Goal: Transaction & Acquisition: Purchase product/service

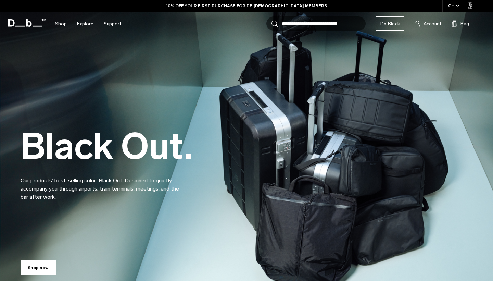
scroll to position [259, 0]
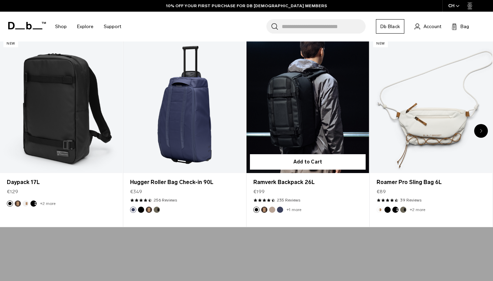
click at [288, 134] on link "Ramverk Backpack 26L" at bounding box center [308, 105] width 123 height 136
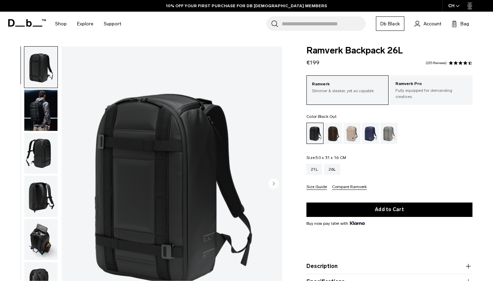
click at [40, 114] on img "button" at bounding box center [40, 110] width 33 height 41
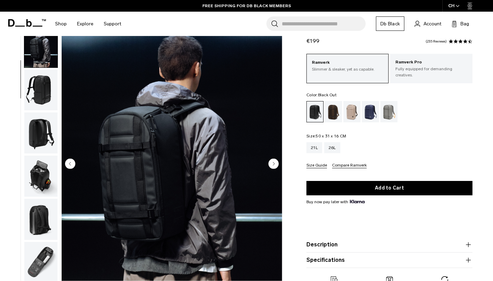
scroll to position [48, 0]
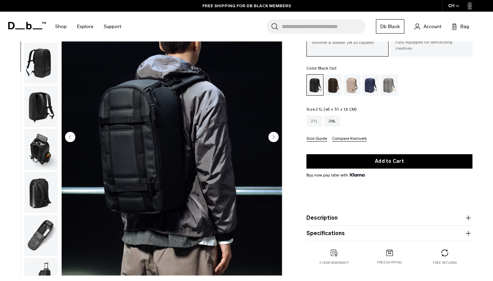
click at [314, 118] on div "21L" at bounding box center [315, 120] width 16 height 11
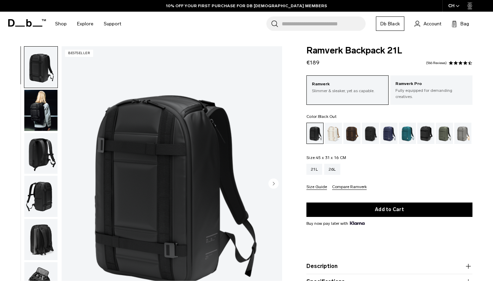
click at [47, 110] on img "button" at bounding box center [40, 110] width 33 height 41
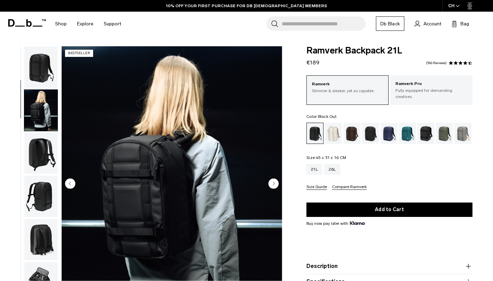
scroll to position [44, 0]
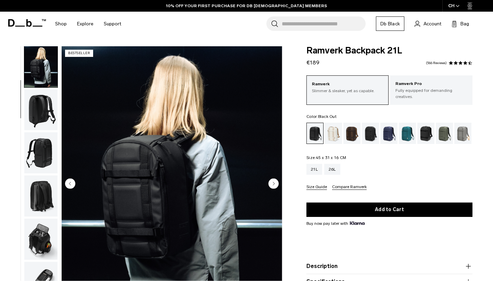
click at [39, 200] on img "button" at bounding box center [40, 195] width 33 height 41
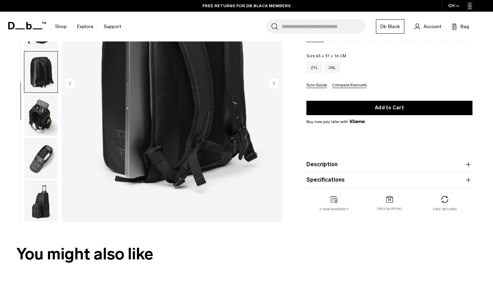
scroll to position [107, 0]
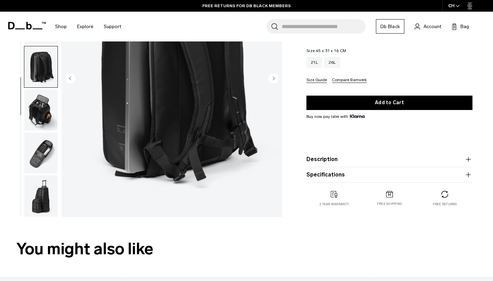
click at [46, 157] on img "button" at bounding box center [40, 152] width 33 height 41
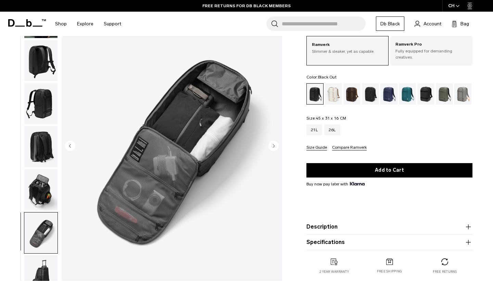
scroll to position [39, 0]
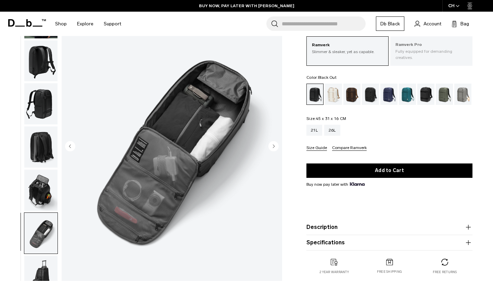
click at [425, 47] on p "Ramverk Pro" at bounding box center [432, 44] width 72 height 7
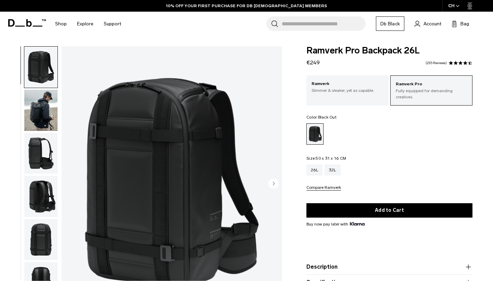
click at [42, 149] on img "button" at bounding box center [40, 153] width 33 height 41
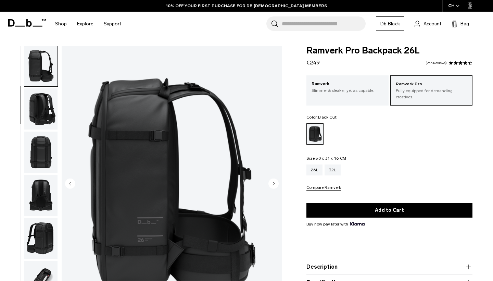
click at [41, 182] on img "button" at bounding box center [40, 195] width 33 height 41
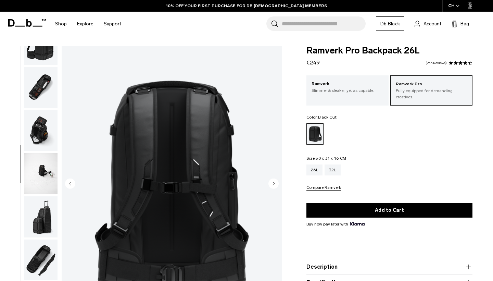
click at [39, 194] on img "button" at bounding box center [40, 173] width 33 height 41
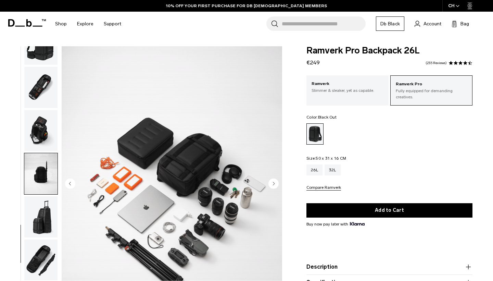
scroll to position [289, 0]
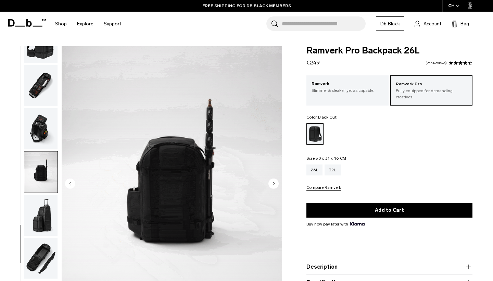
click at [44, 225] on img "button" at bounding box center [40, 215] width 33 height 41
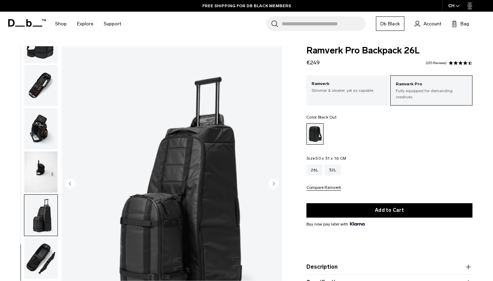
click at [40, 245] on img "button" at bounding box center [40, 258] width 33 height 41
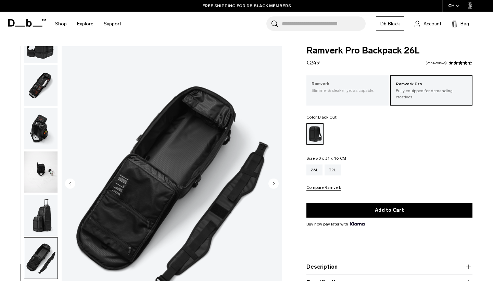
click at [347, 89] on p "Slimmer & sleaker, yet as capable." at bounding box center [348, 90] width 72 height 6
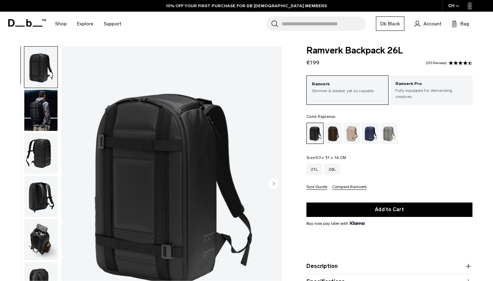
click at [332, 129] on div "Espresso" at bounding box center [333, 133] width 17 height 21
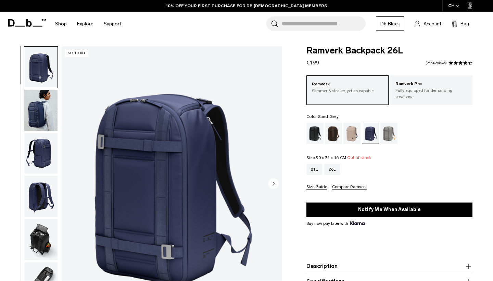
click at [383, 132] on div "Sand Grey" at bounding box center [389, 133] width 17 height 21
click at [386, 131] on div "Sand Grey" at bounding box center [389, 133] width 17 height 21
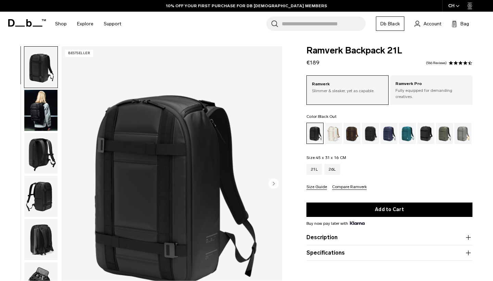
click at [203, 0] on div "10% OFF YOUR FIRST PURCHASE FOR DB [DEMOGRAPHIC_DATA] MEMBERS" at bounding box center [246, 6] width 493 height 12
click at [163, 101] on img "1 / 8" at bounding box center [172, 183] width 221 height 275
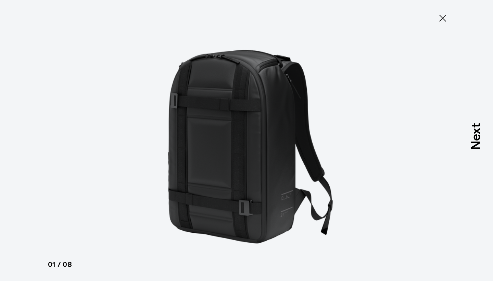
click at [445, 16] on icon at bounding box center [443, 18] width 7 height 7
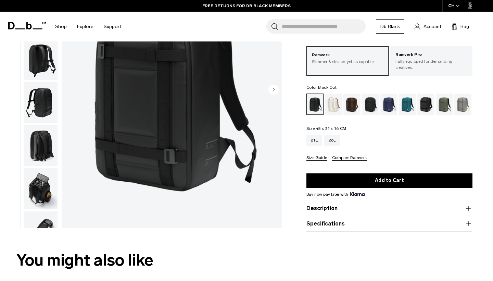
scroll to position [109, 0]
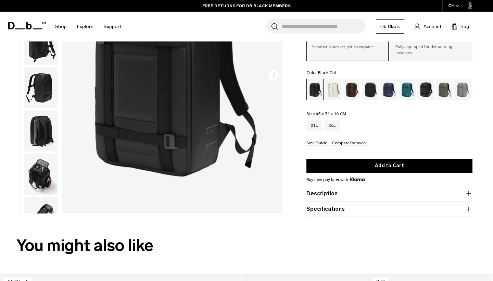
click at [355, 188] on product-accordion "Description The bestselling daily backpack. Whether you’re crossing cities or c…" at bounding box center [390, 193] width 166 height 15
click at [355, 194] on button "Description" at bounding box center [390, 193] width 166 height 8
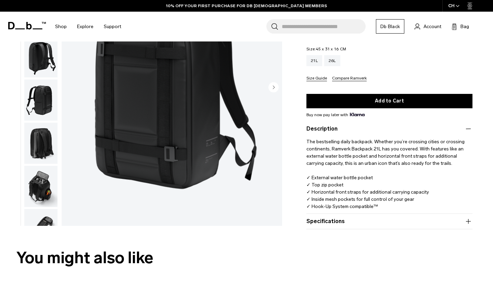
click at [393, 218] on button "Specifications" at bounding box center [390, 221] width 166 height 8
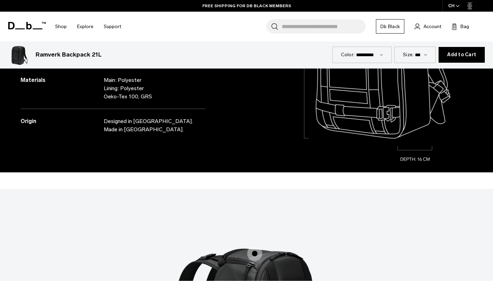
scroll to position [808, 0]
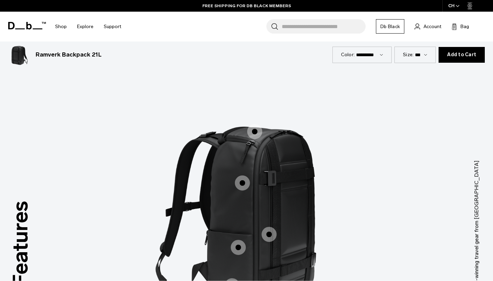
click at [240, 166] on div "IATA Carry-on approved" at bounding box center [233, 173] width 15 height 15
click at [245, 177] on span "1 / 3" at bounding box center [242, 182] width 15 height 15
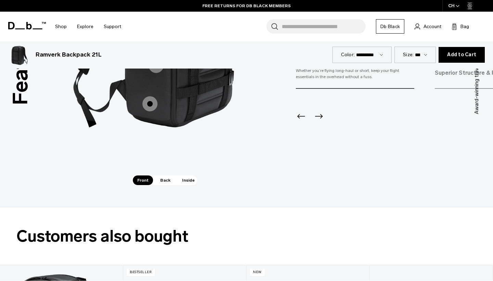
scroll to position [1027, 0]
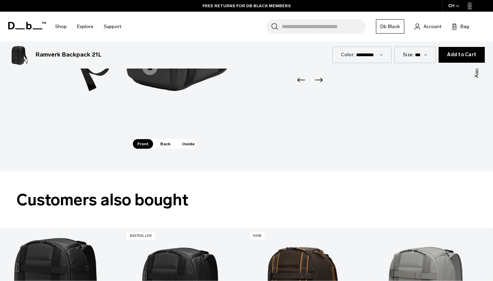
click at [190, 139] on span "Inside" at bounding box center [189, 144] width 22 height 10
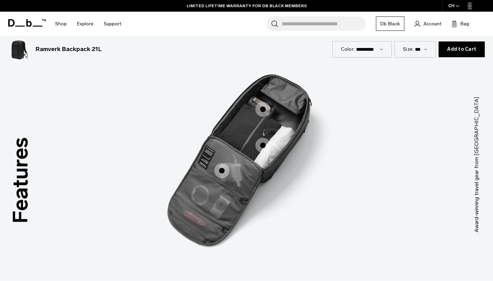
scroll to position [872, 0]
click at [264, 106] on span "3 / 3" at bounding box center [263, 109] width 15 height 15
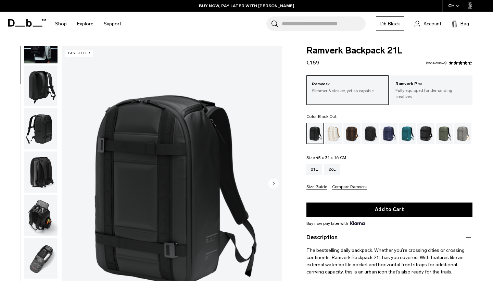
scroll to position [72, 0]
click at [42, 214] on img "button" at bounding box center [40, 215] width 33 height 41
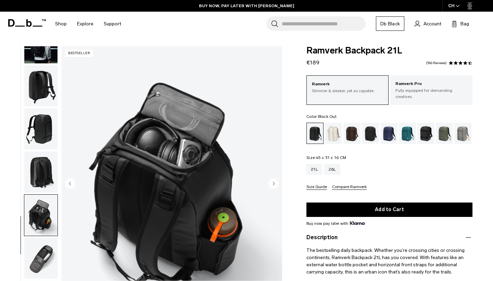
click at [210, 190] on img "6 / 8" at bounding box center [172, 183] width 221 height 275
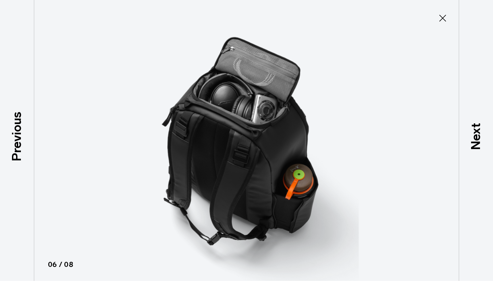
click at [439, 16] on icon at bounding box center [442, 18] width 11 height 11
